Goal: Find specific page/section: Find specific page/section

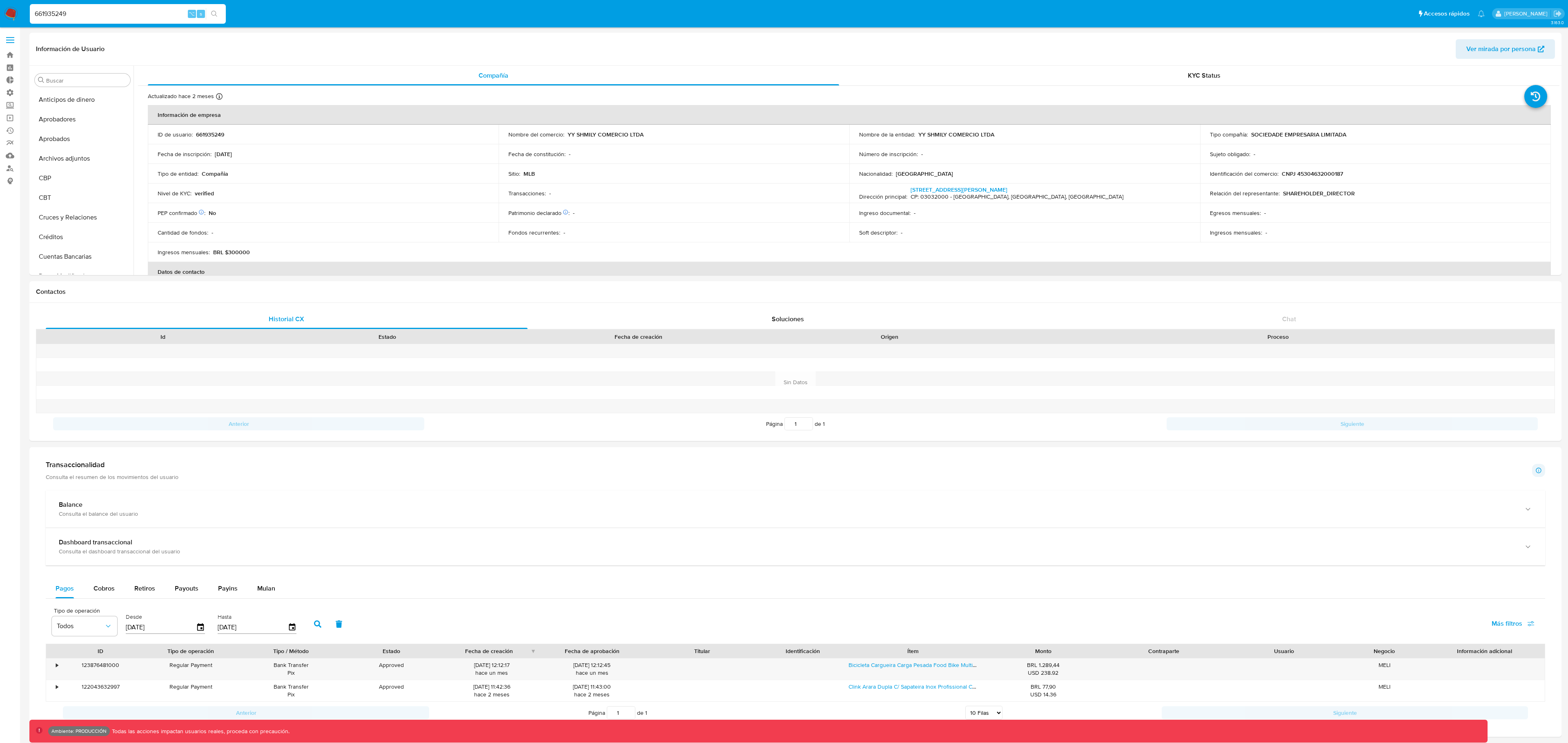
select select "10"
click at [22, 9] on nav "Pausado Ver notificaciones 661935249 ⌥ s Accesos rápidos Presiona las siguiente…" at bounding box center [784, 14] width 1568 height 27
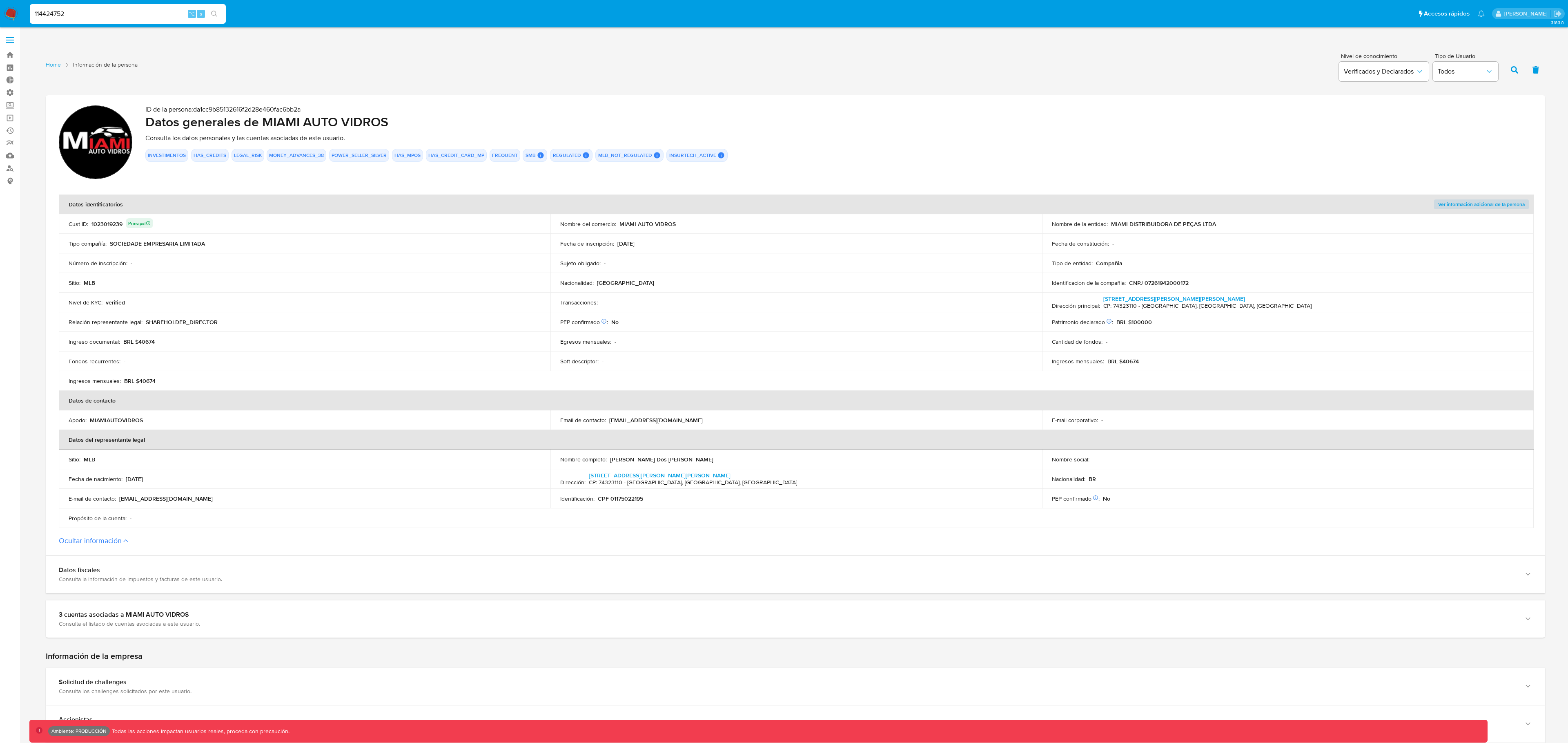
type input "114424752"
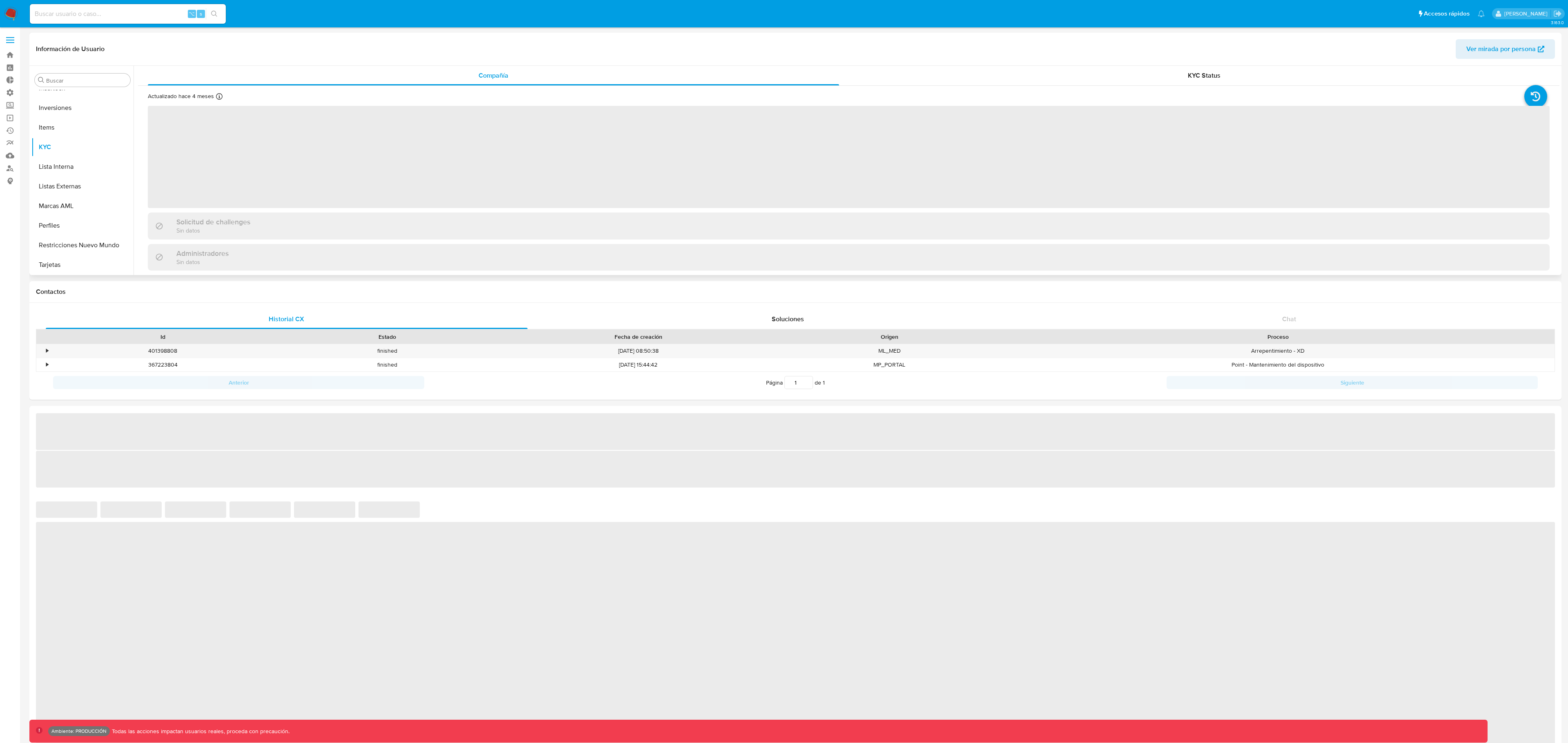
scroll to position [443, 0]
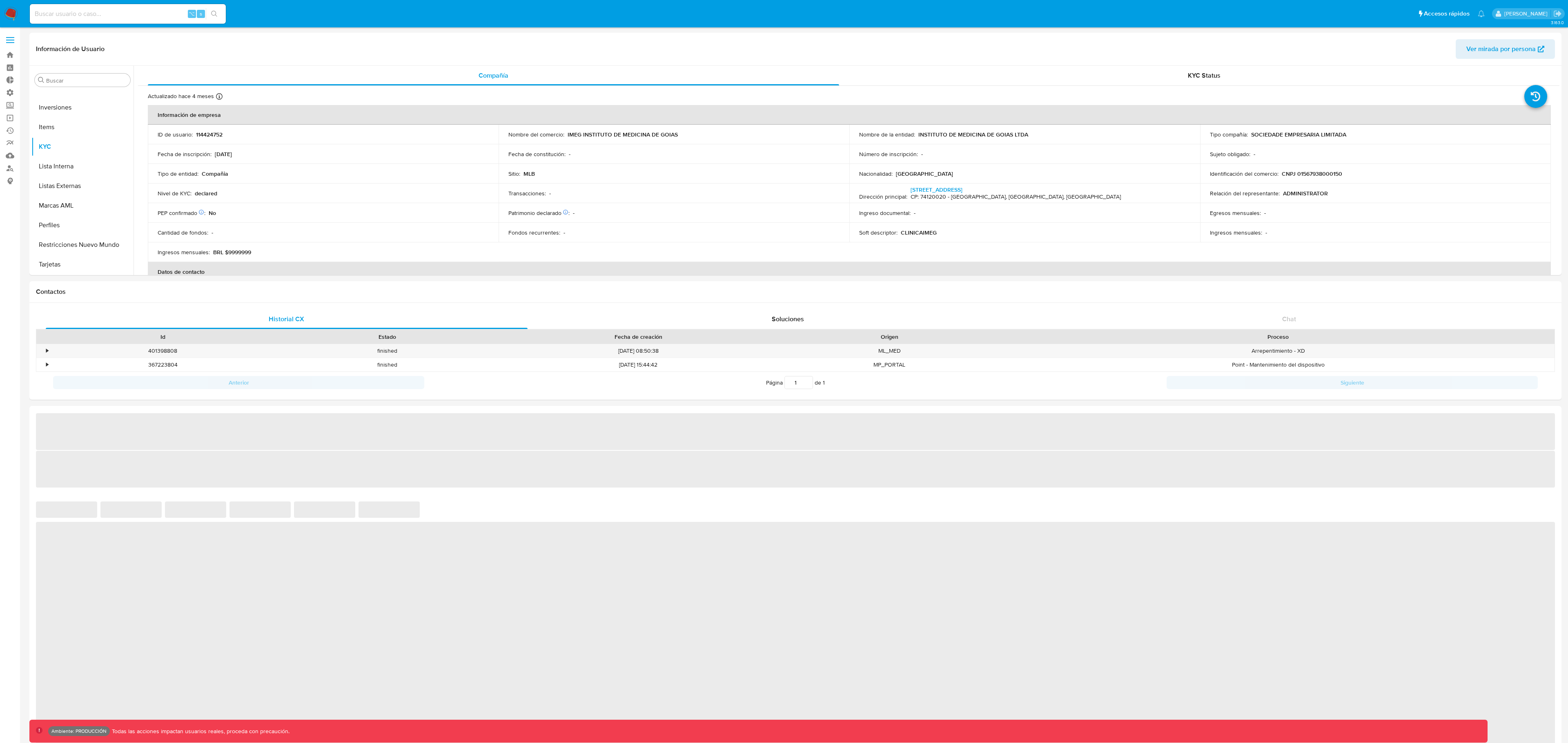
select select "10"
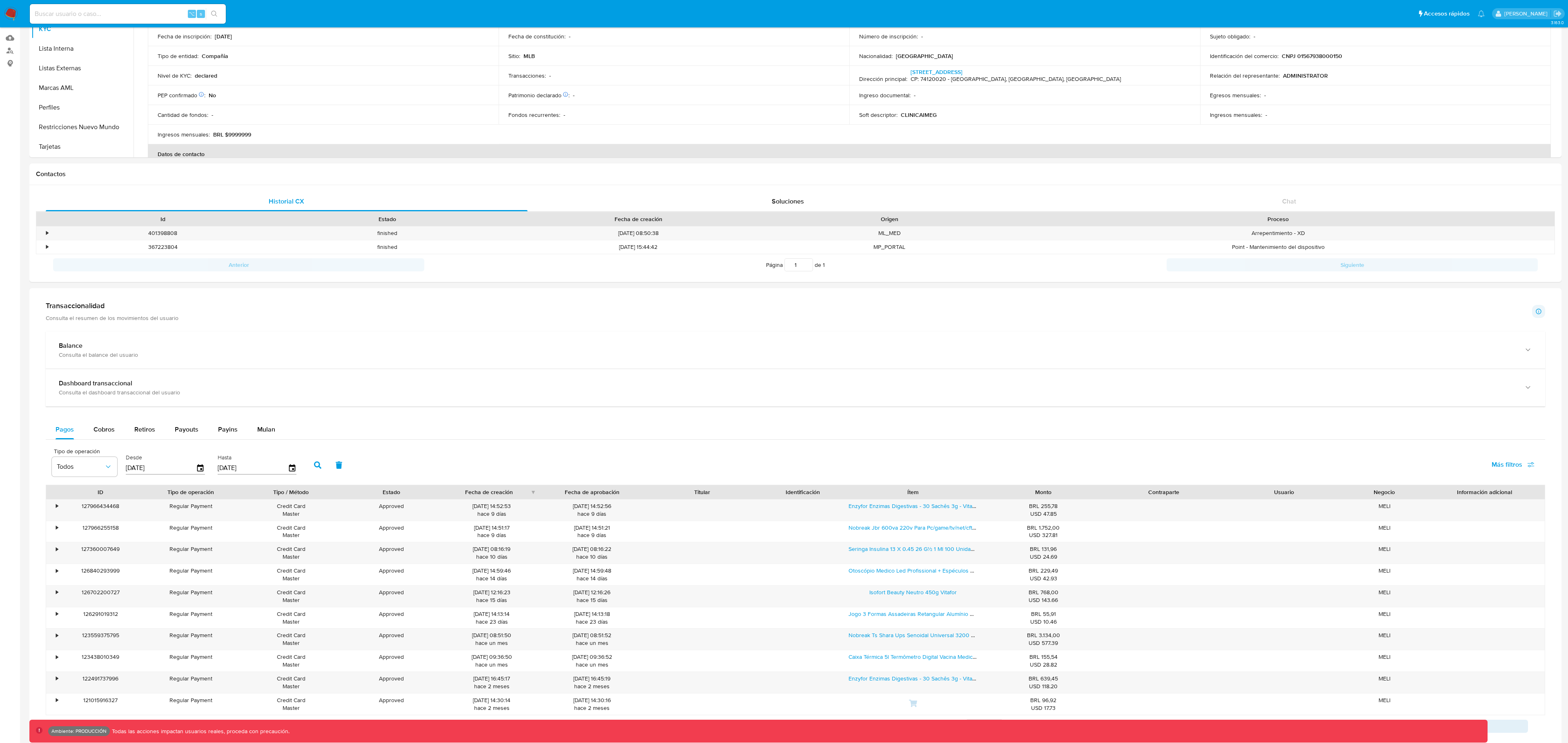
scroll to position [0, 0]
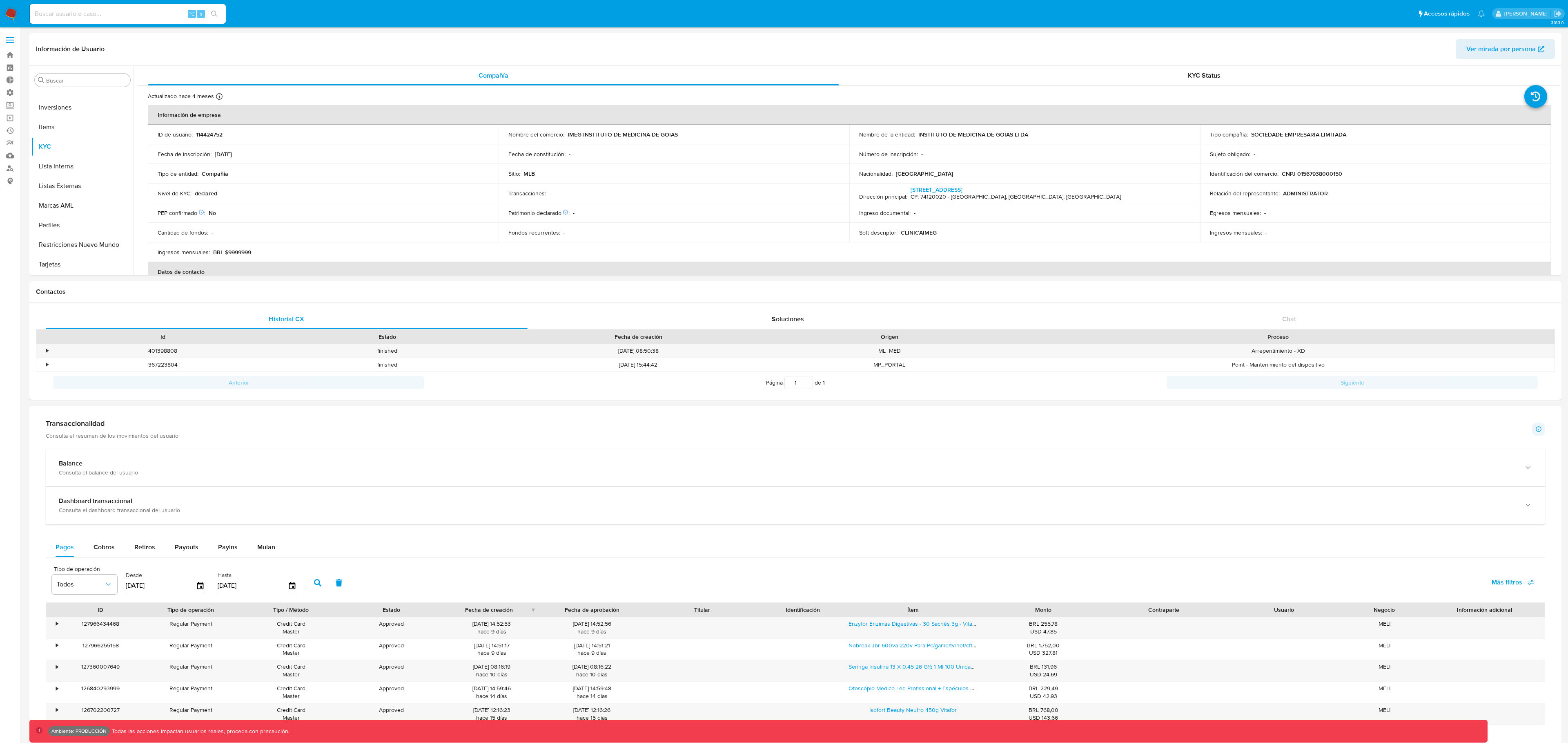
click at [144, 7] on div "⌥ s" at bounding box center [127, 14] width 196 height 20
click at [142, 10] on input at bounding box center [127, 14] width 196 height 10
paste input "661935249"
type input "661935249"
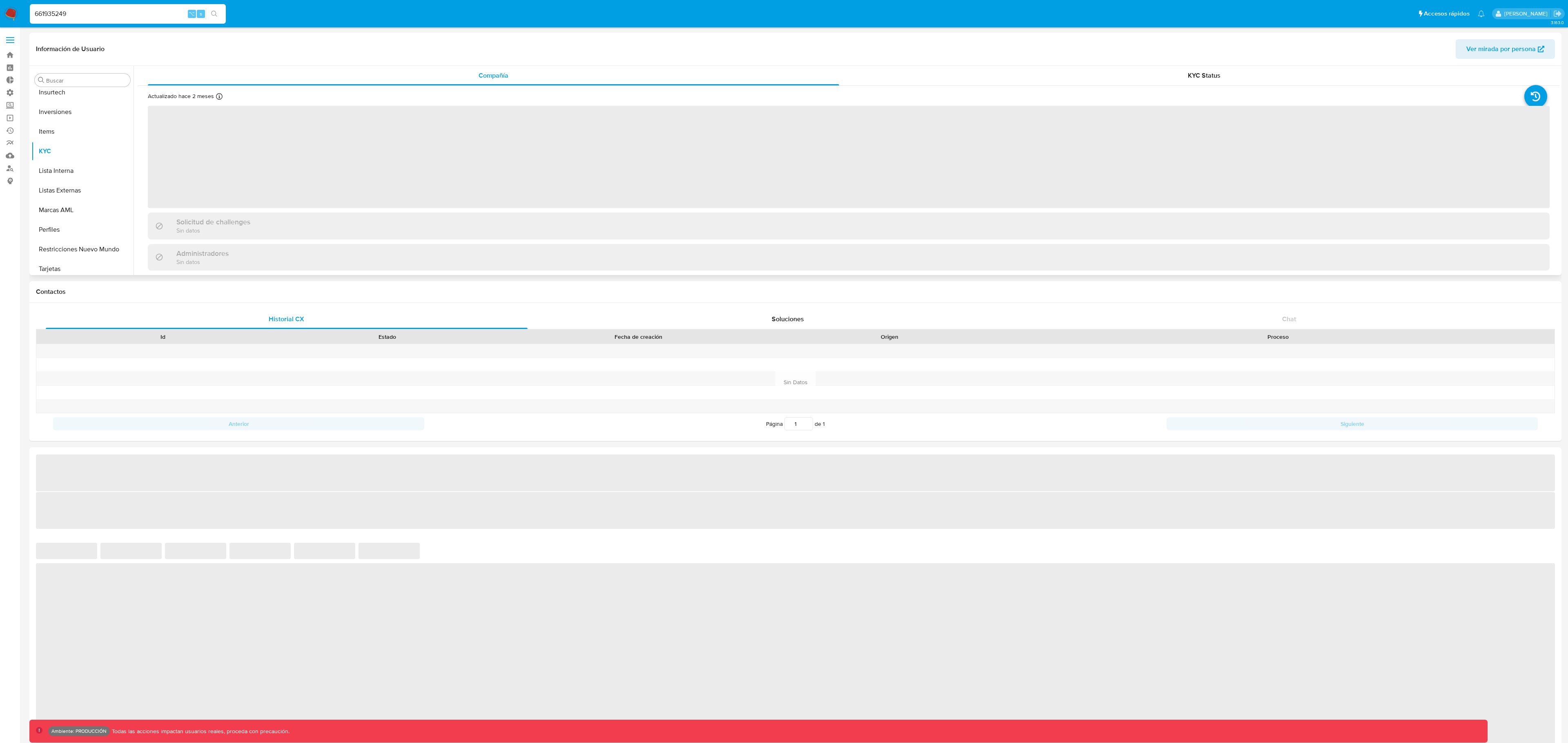
scroll to position [443, 0]
select select "10"
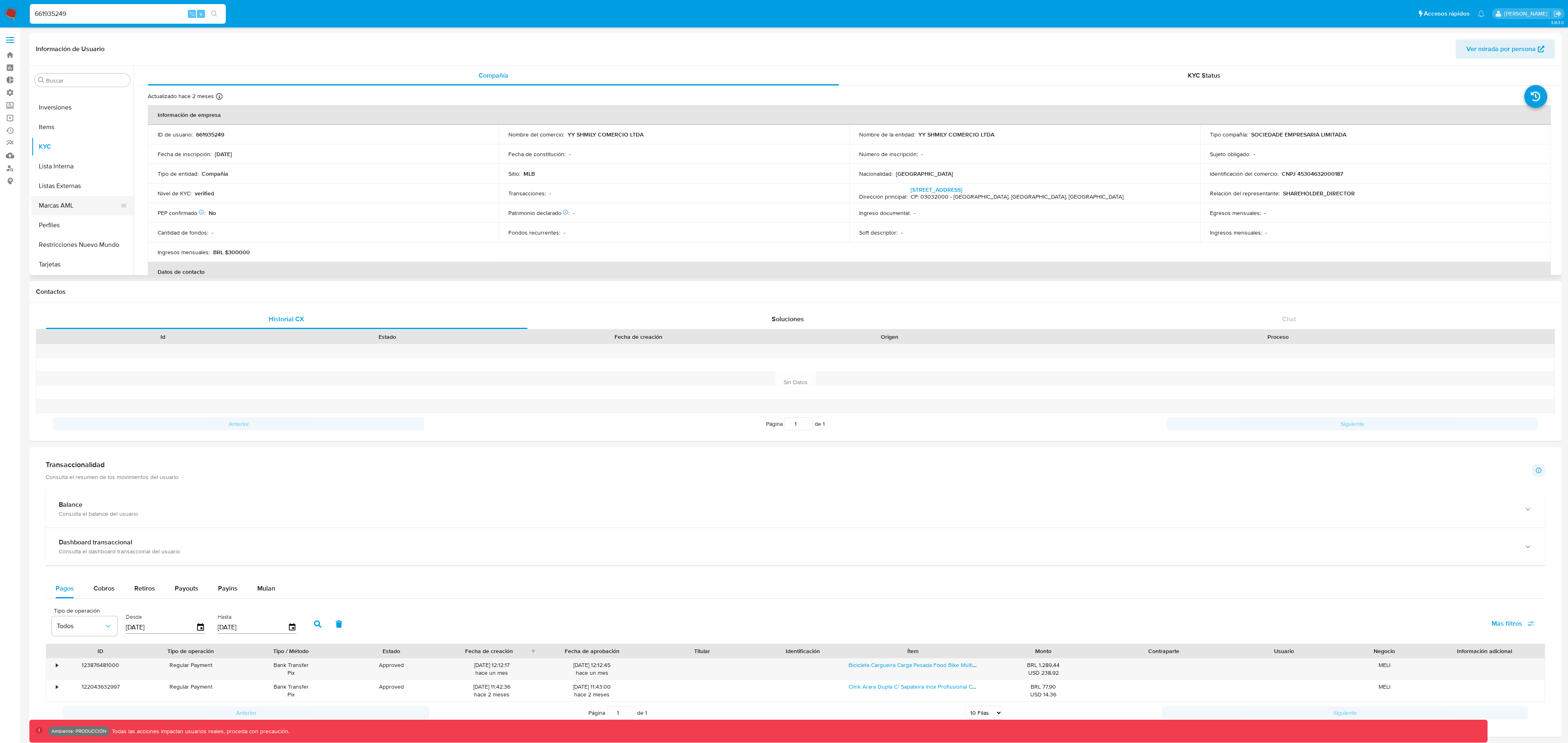
click at [72, 209] on button "Marcas AML" at bounding box center [79, 205] width 96 height 20
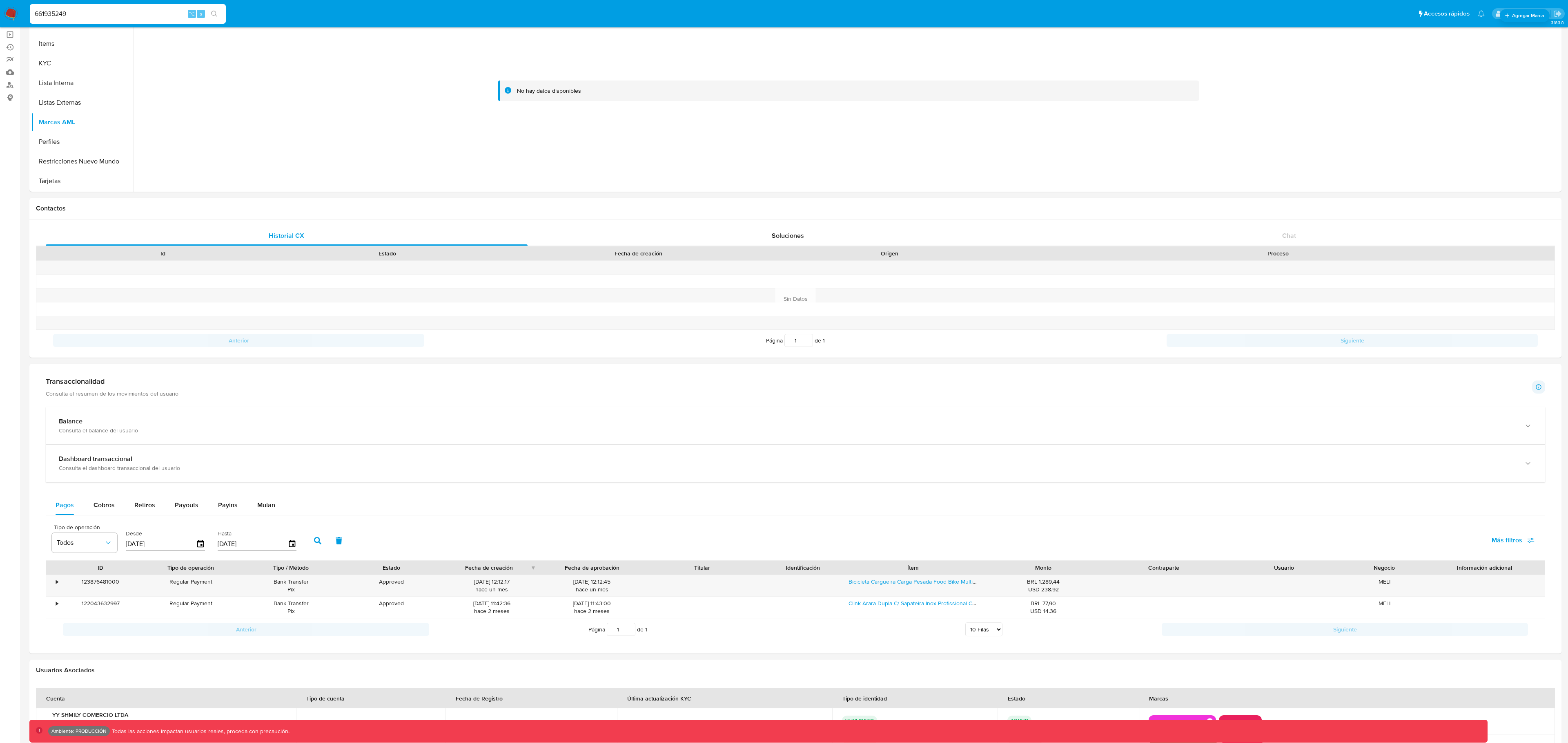
scroll to position [173, 0]
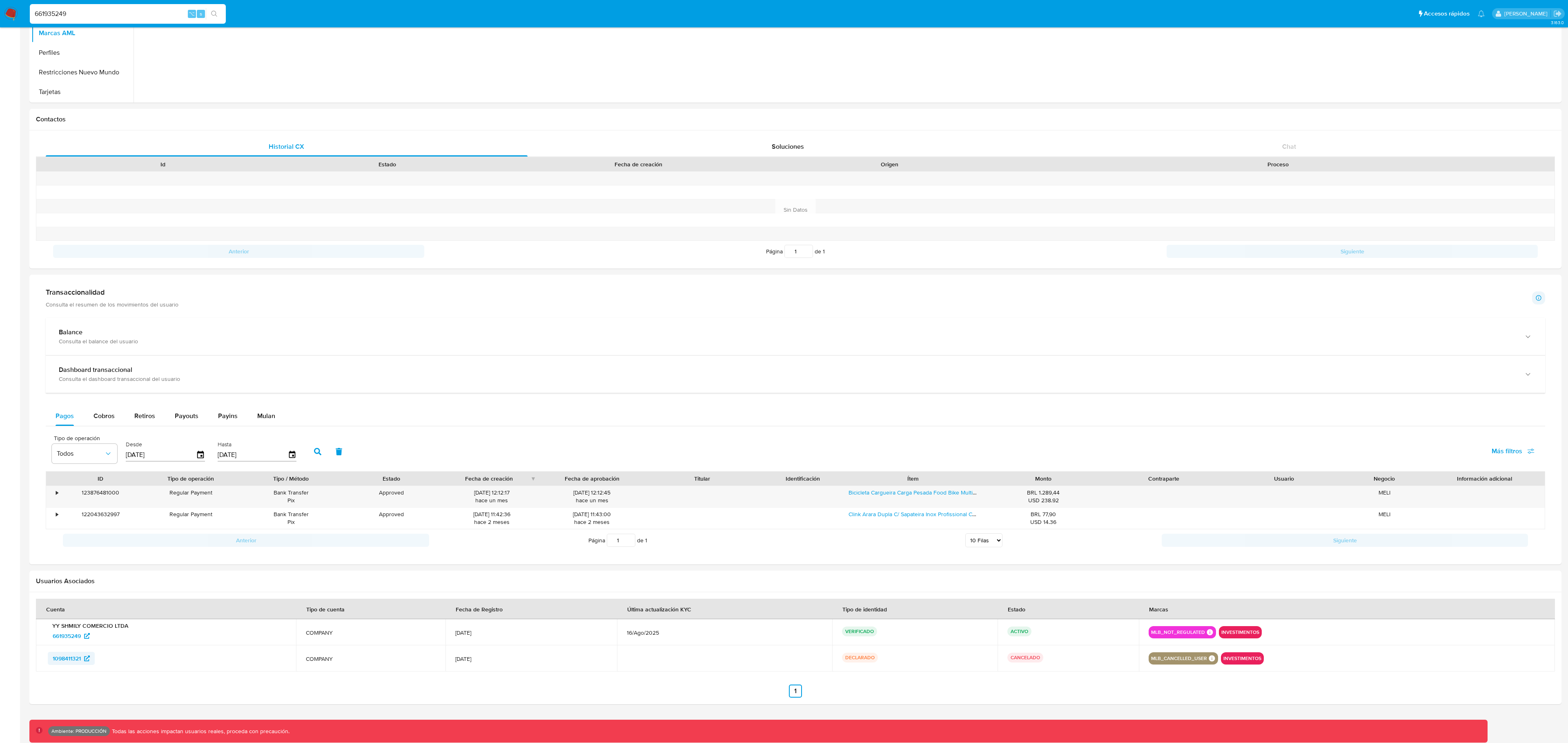
click at [62, 659] on span "1098411321" at bounding box center [67, 657] width 28 height 13
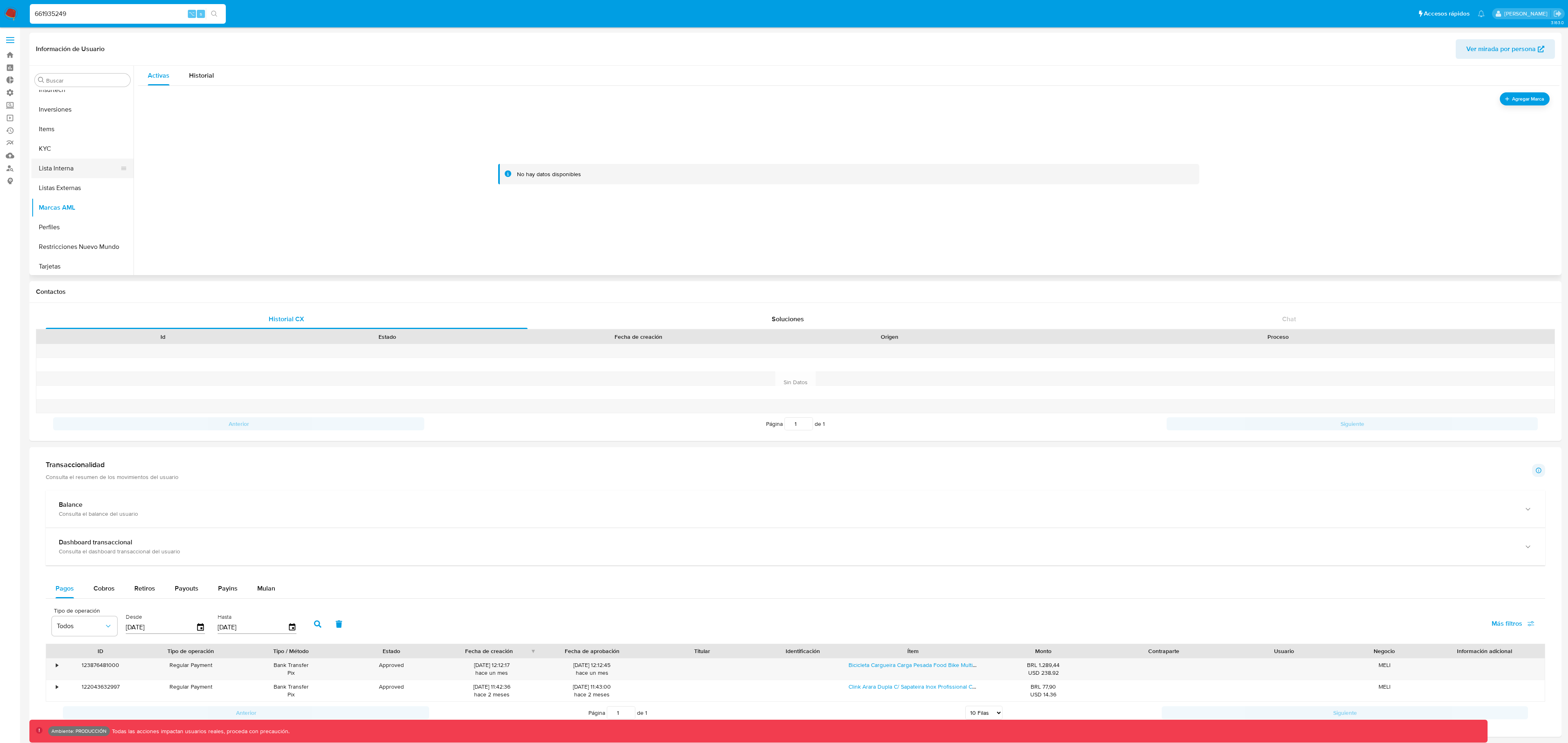
scroll to position [441, 0]
click at [62, 155] on button "KYC" at bounding box center [79, 149] width 96 height 20
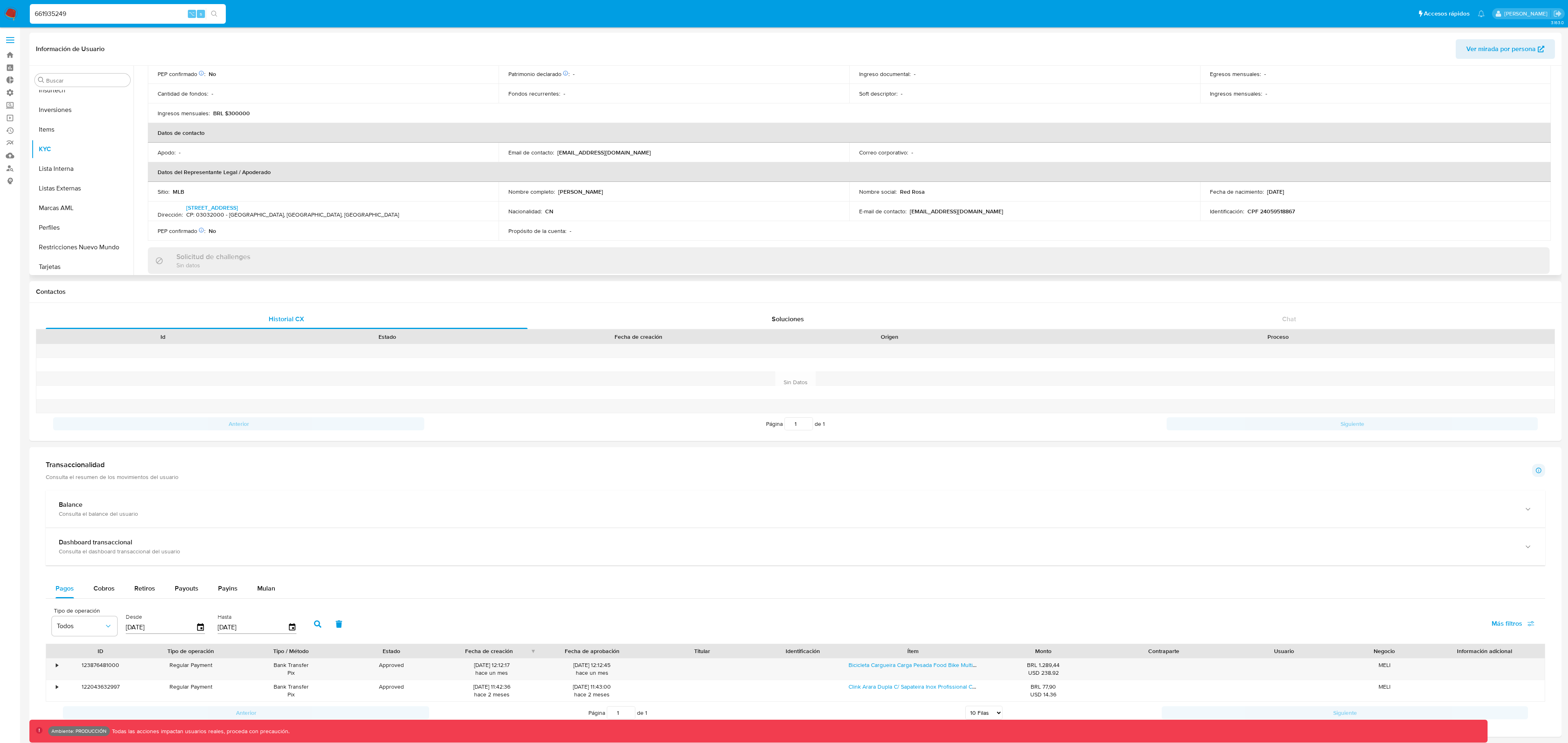
scroll to position [142, 0]
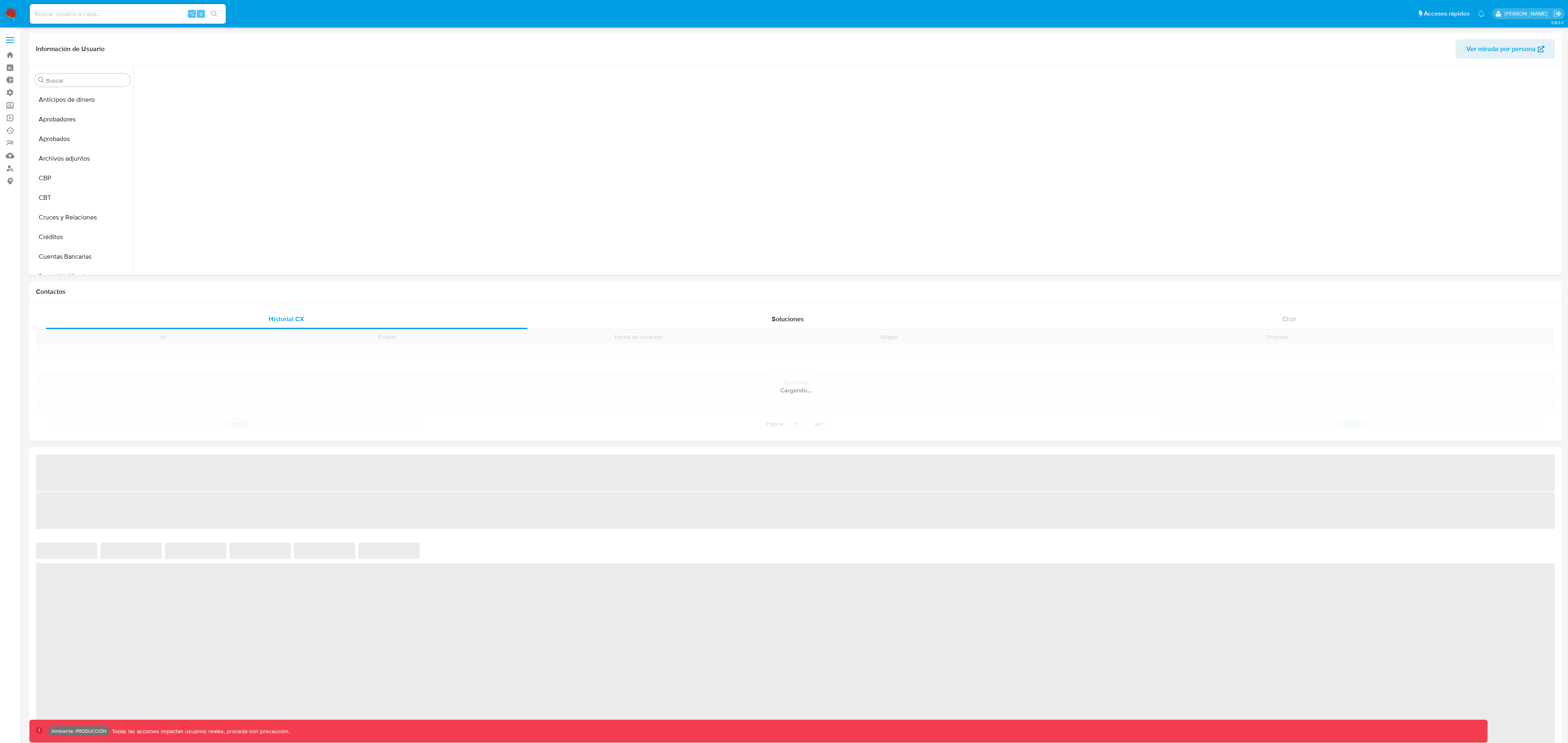
scroll to position [443, 0]
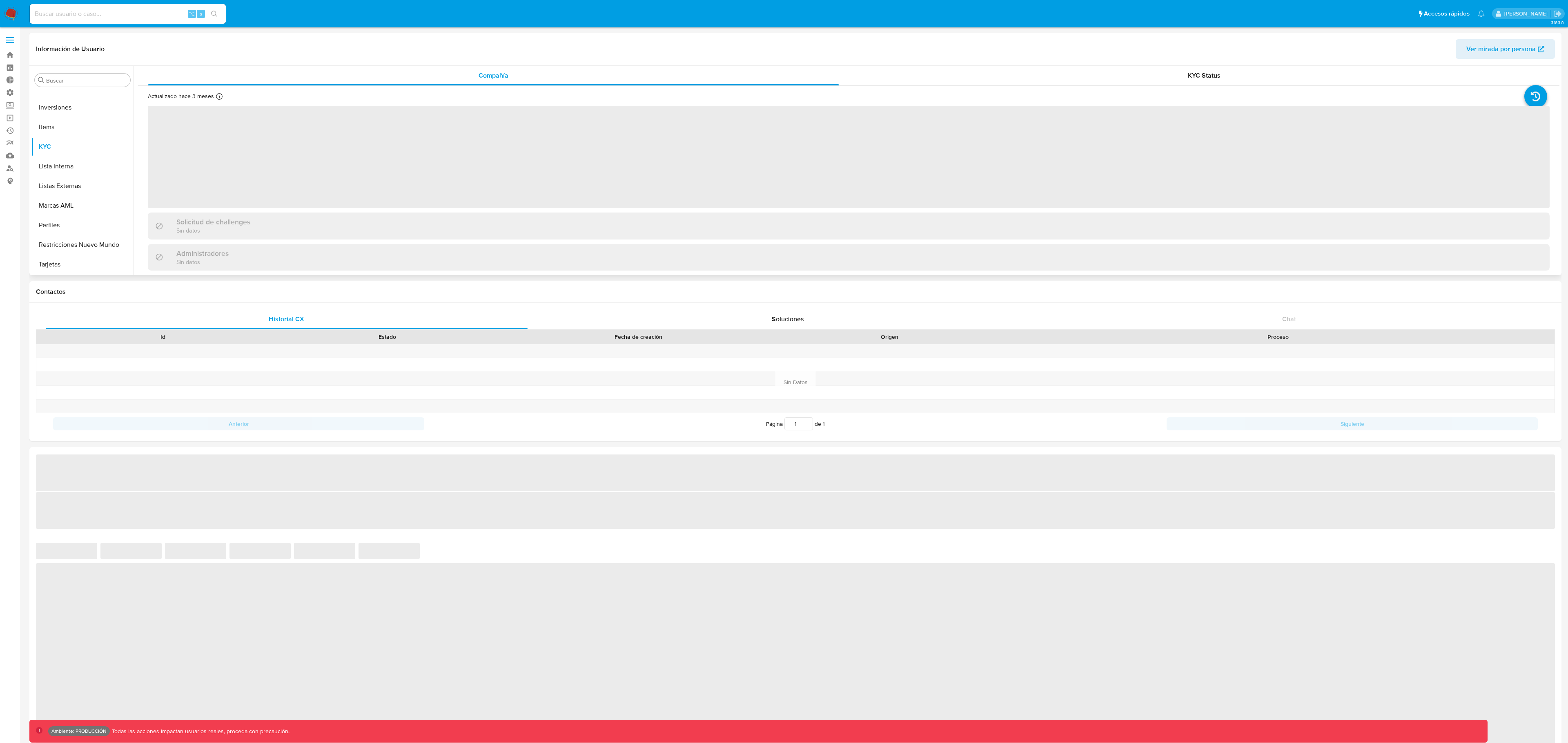
select select "10"
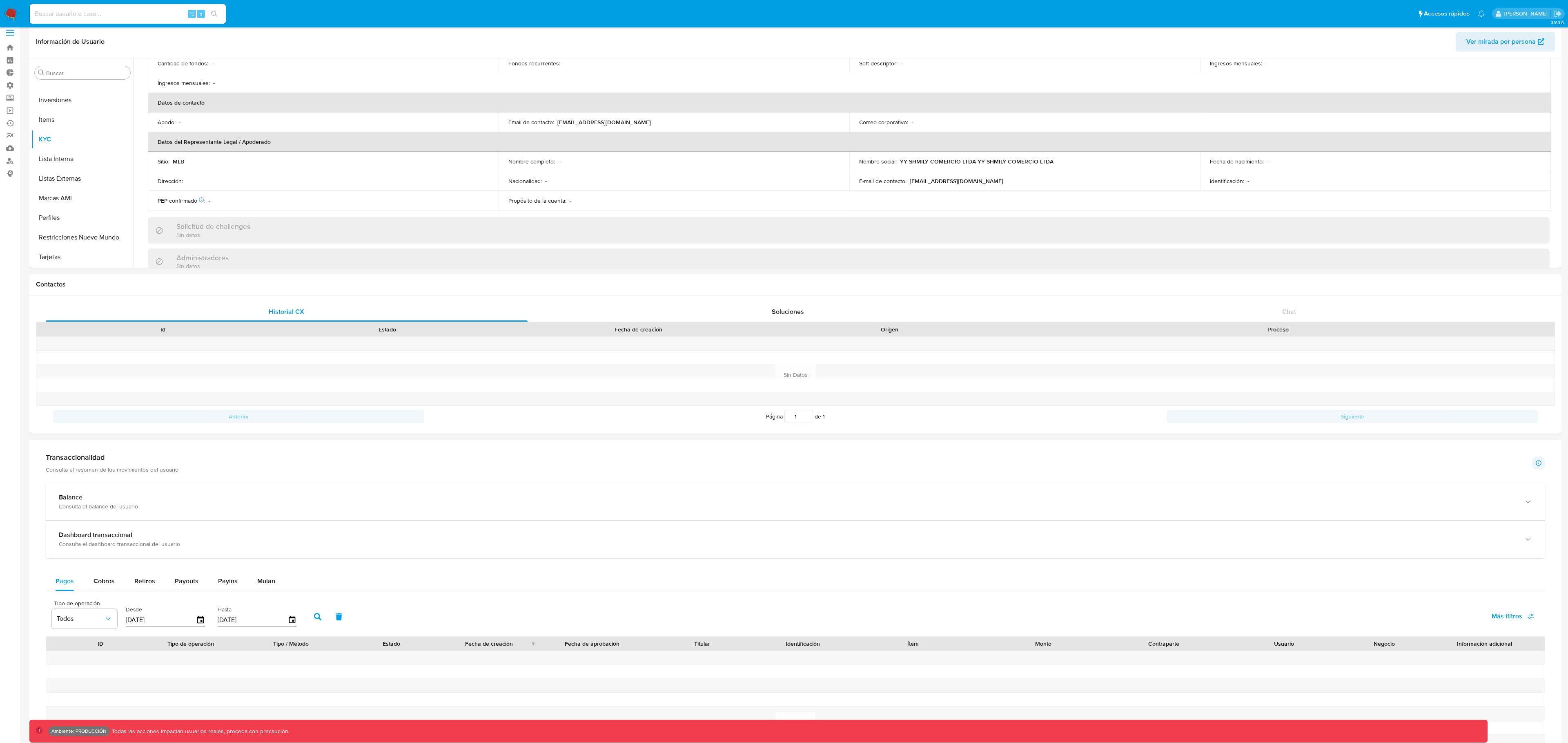
scroll to position [267, 0]
